Goal: Information Seeking & Learning: Learn about a topic

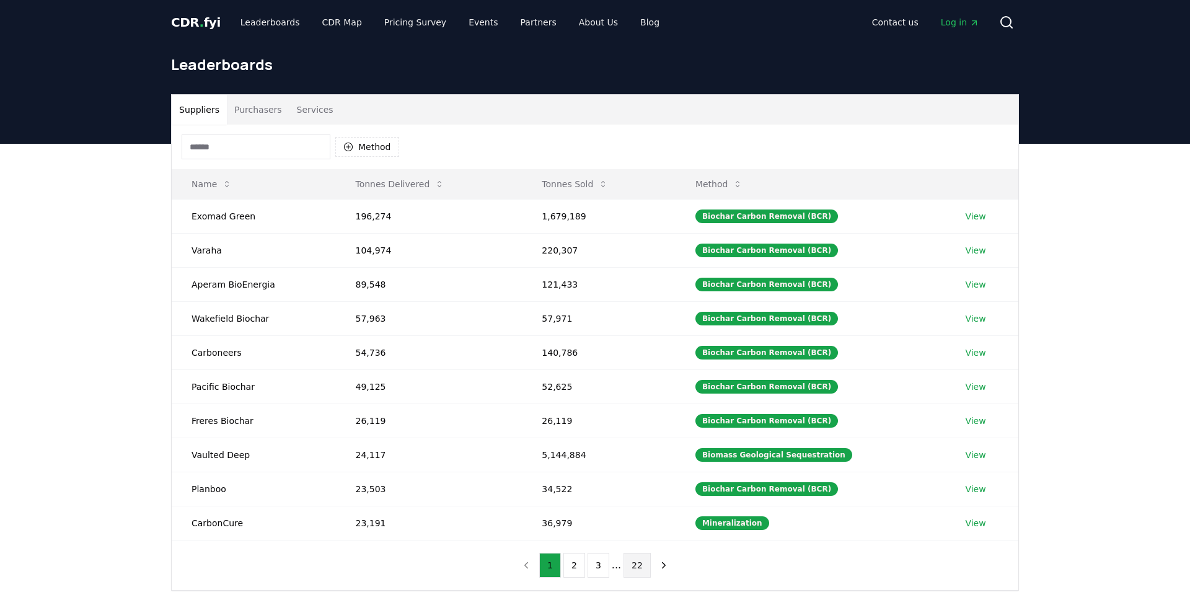
click at [638, 566] on button "22" at bounding box center [637, 565] width 27 height 25
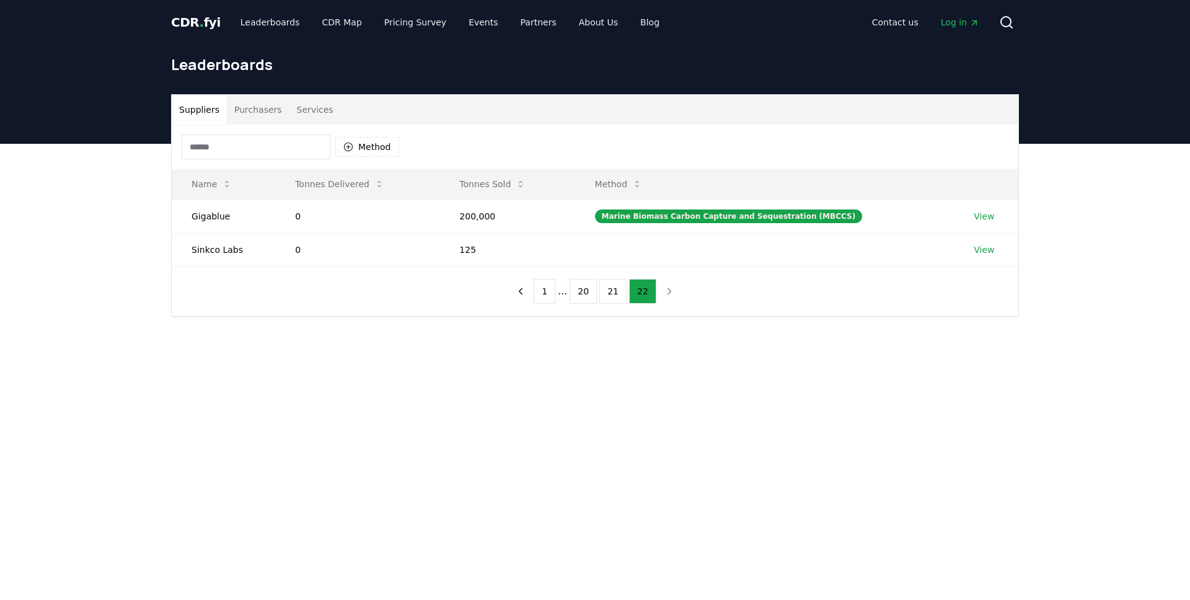
click at [667, 291] on nav "1 ... 20 21 22" at bounding box center [595, 291] width 170 height 25
click at [261, 113] on button "Purchasers" at bounding box center [258, 110] width 63 height 30
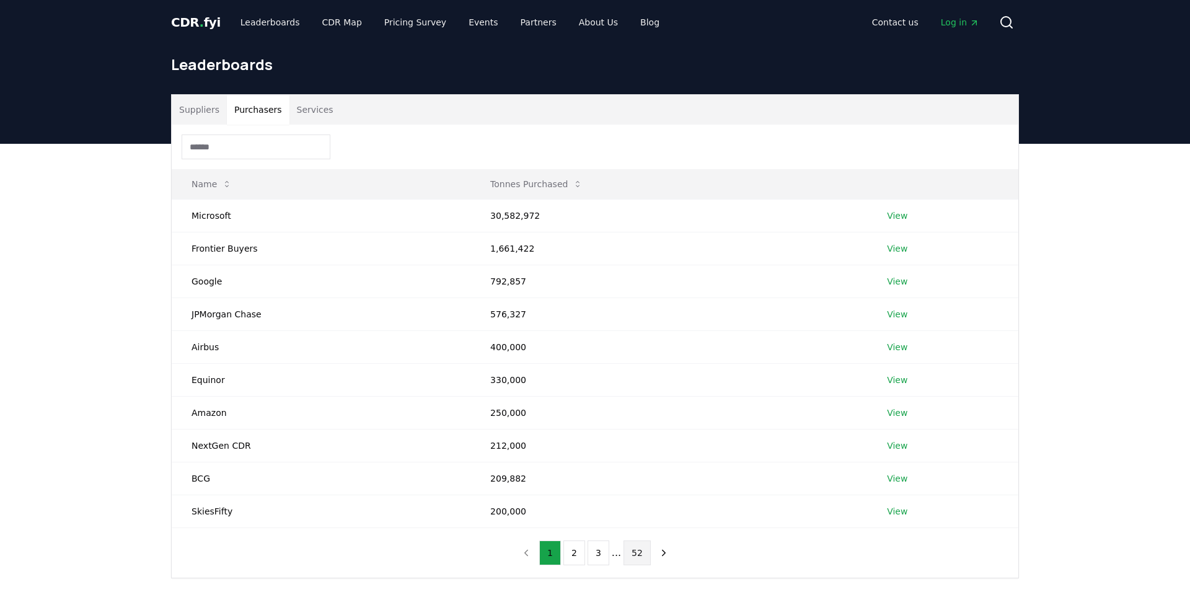
click at [639, 557] on button "52" at bounding box center [637, 552] width 27 height 25
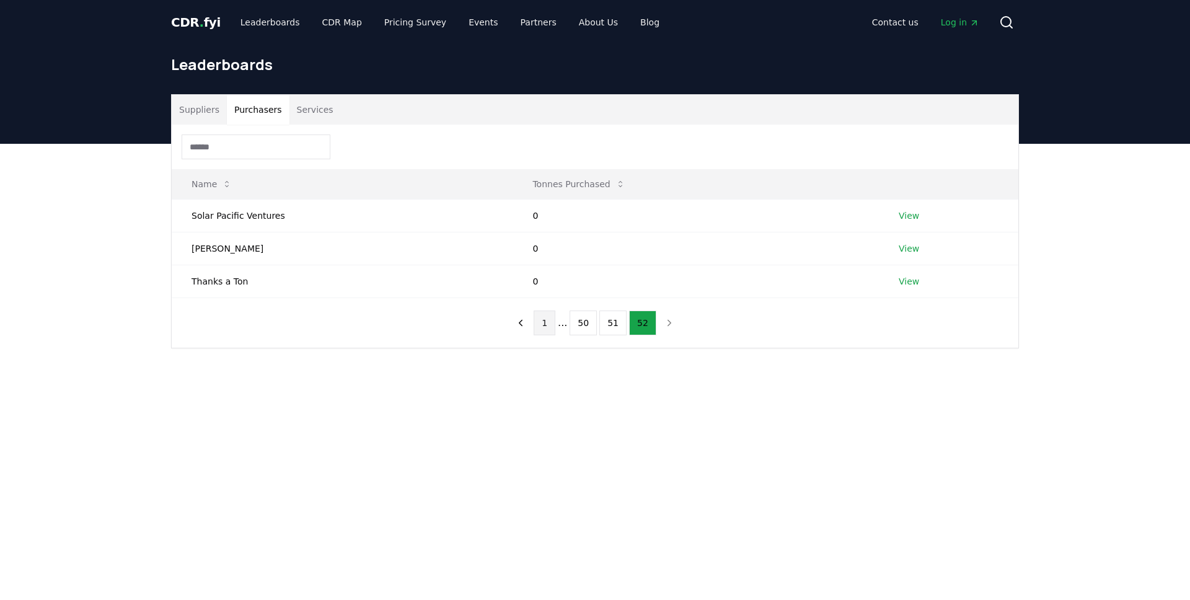
click at [547, 324] on button "1" at bounding box center [545, 323] width 22 height 25
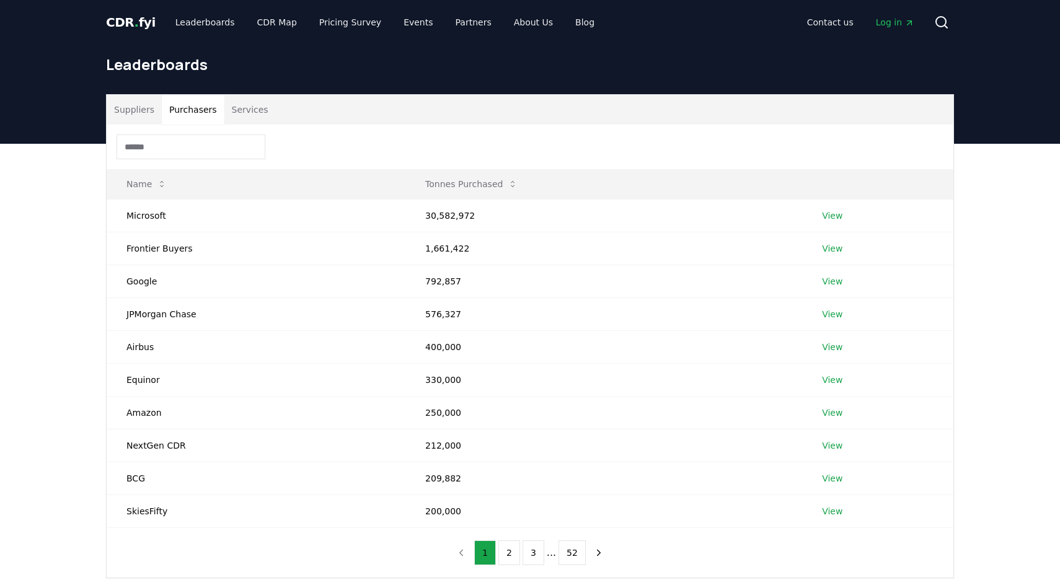
click at [131, 104] on button "Suppliers" at bounding box center [134, 110] width 55 height 30
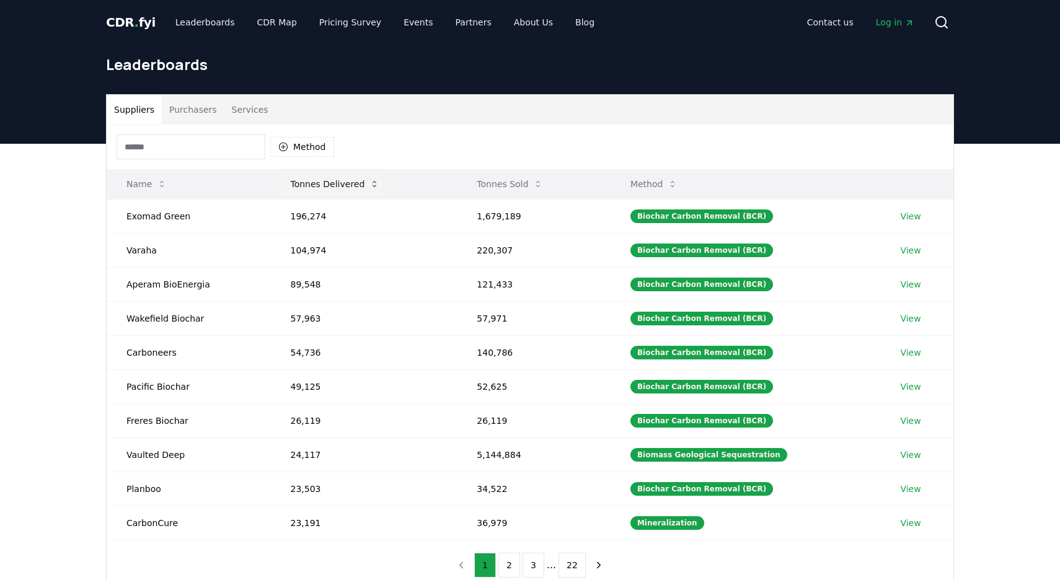
click at [361, 191] on button "Tonnes Delivered" at bounding box center [334, 184] width 109 height 25
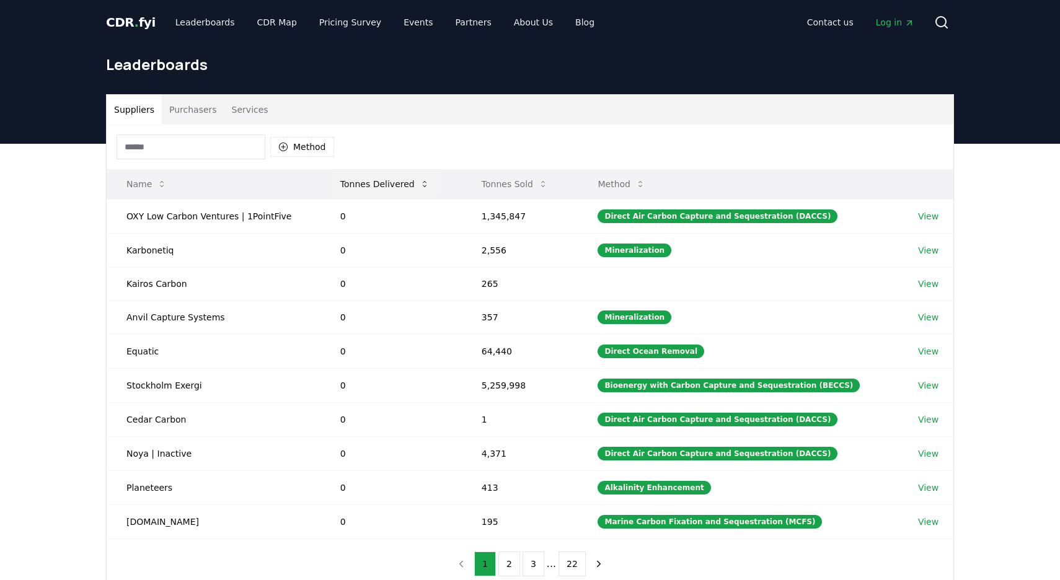
click at [383, 190] on button "Tonnes Delivered" at bounding box center [384, 184] width 109 height 25
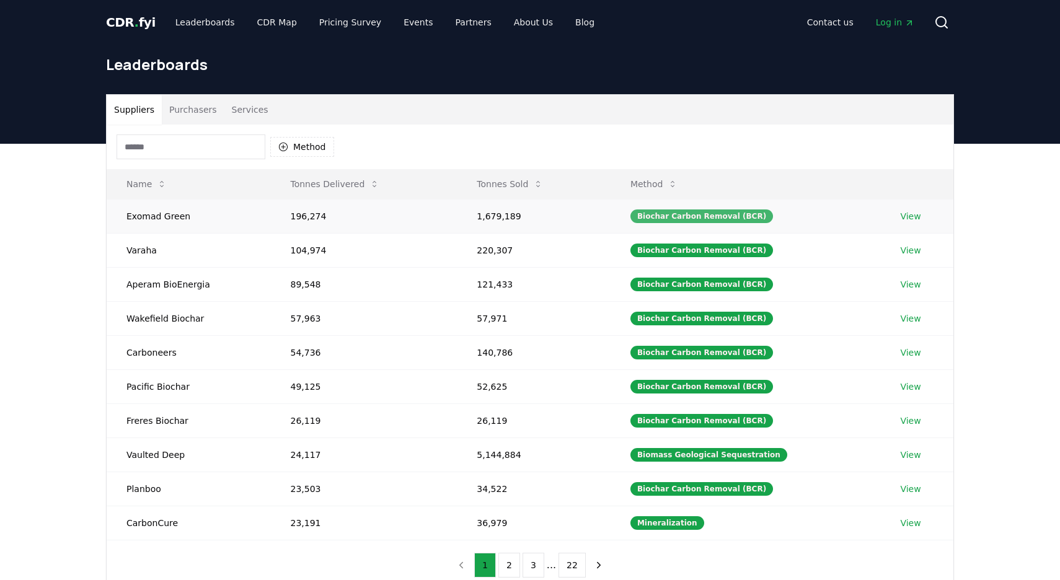
scroll to position [10, 0]
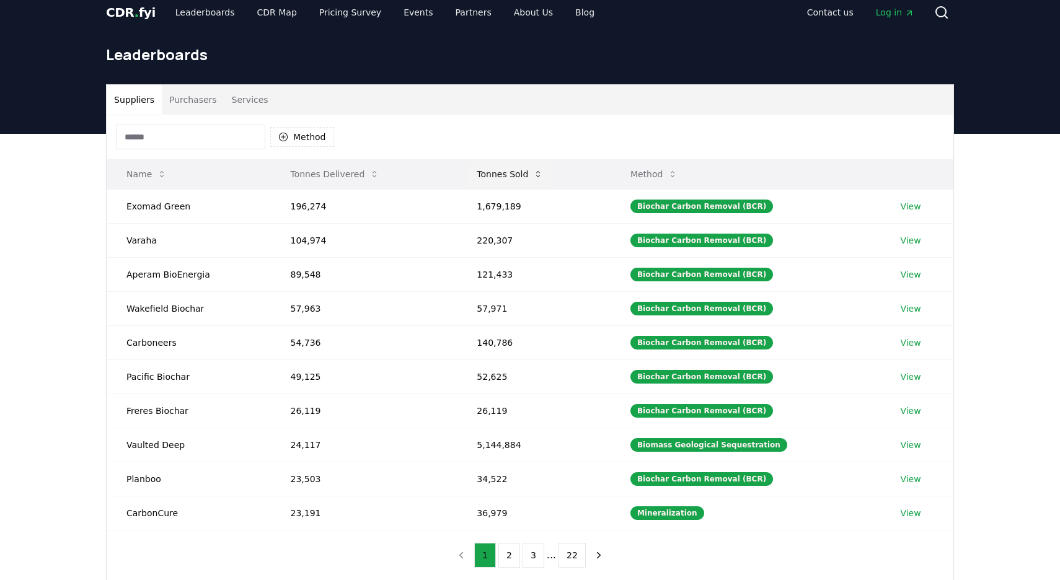
click at [488, 172] on button "Tonnes Sold" at bounding box center [510, 174] width 86 height 25
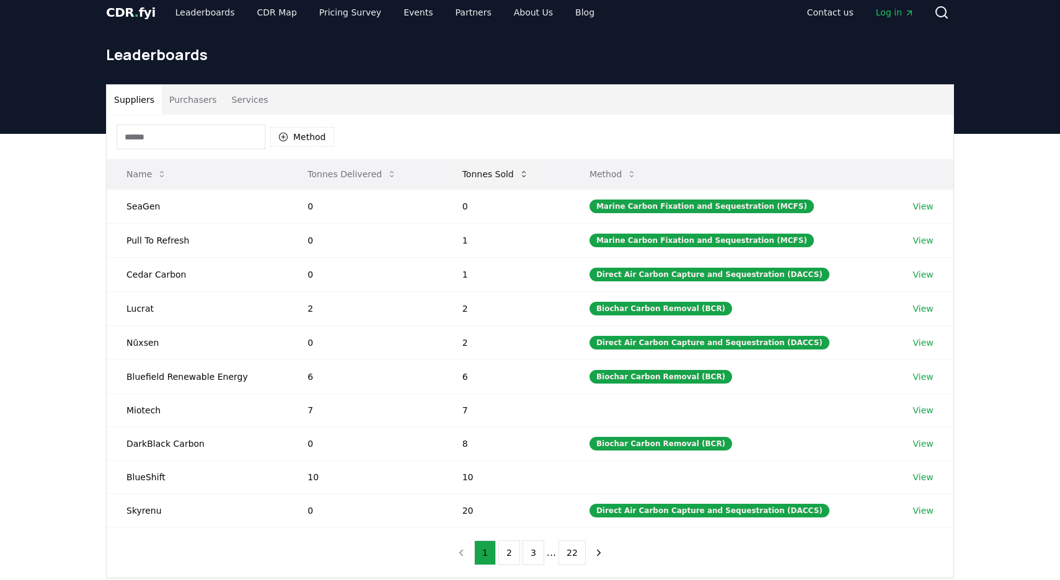
click at [504, 174] on button "Tonnes Sold" at bounding box center [495, 174] width 86 height 25
